Goal: Information Seeking & Learning: Check status

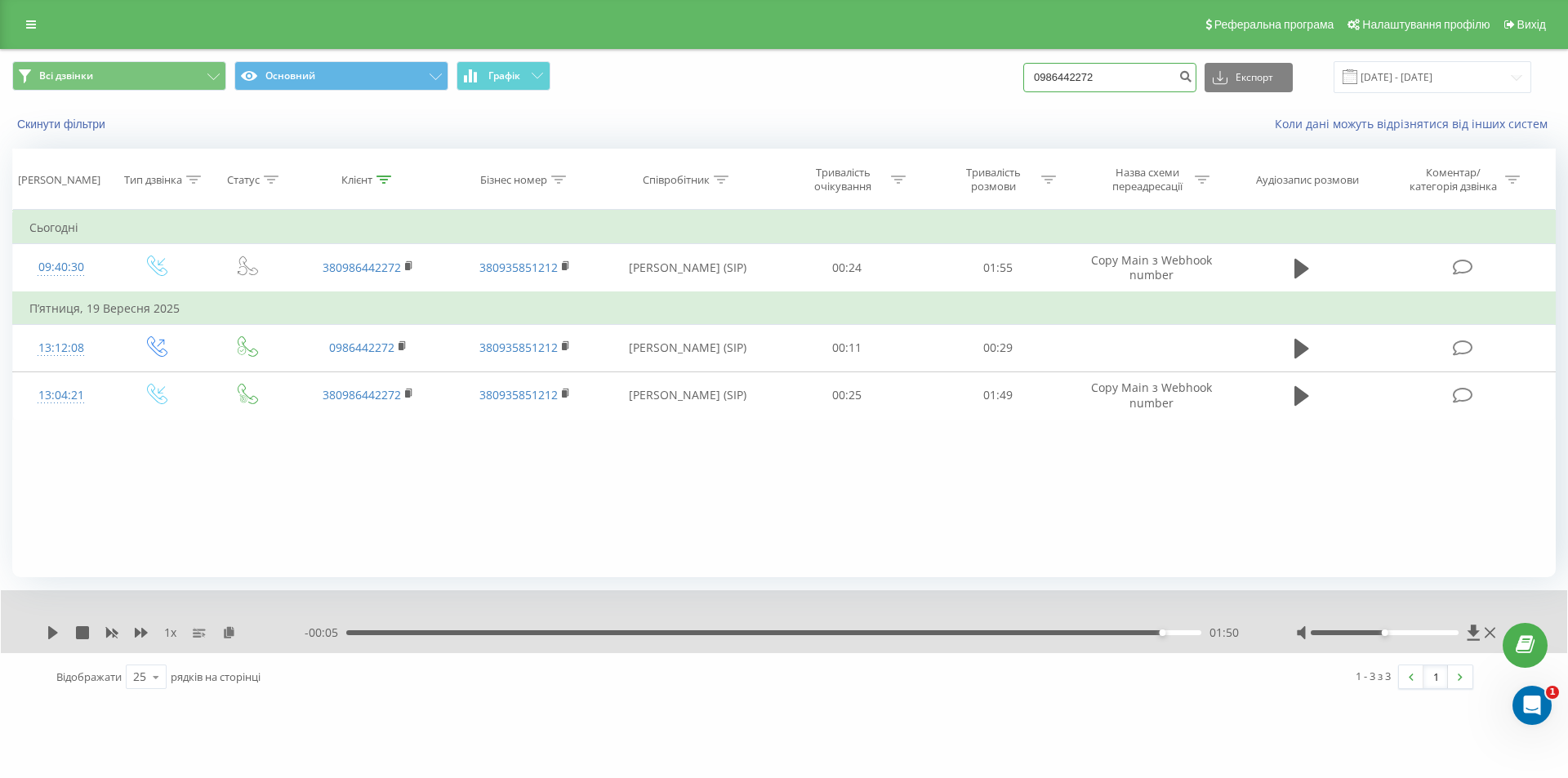
drag, startPoint x: 0, startPoint y: 0, endPoint x: 1127, endPoint y: 71, distance: 1129.2
click at [1127, 71] on input "0986442272" at bounding box center [1109, 77] width 173 height 29
paste input "380675737377"
type input "380675737377"
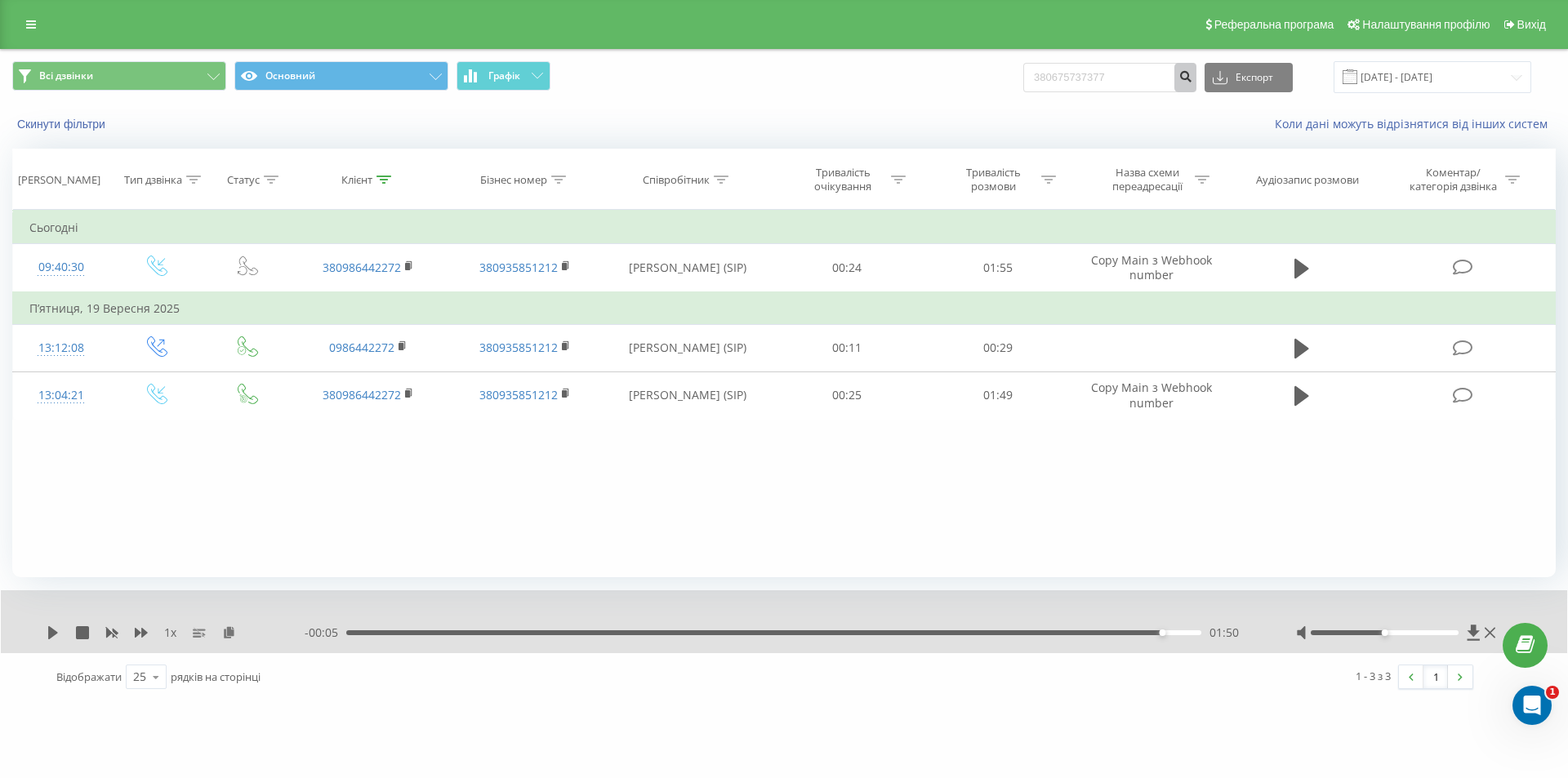
click at [1196, 83] on button "submit" at bounding box center [1186, 77] width 22 height 29
